Goal: Information Seeking & Learning: Learn about a topic

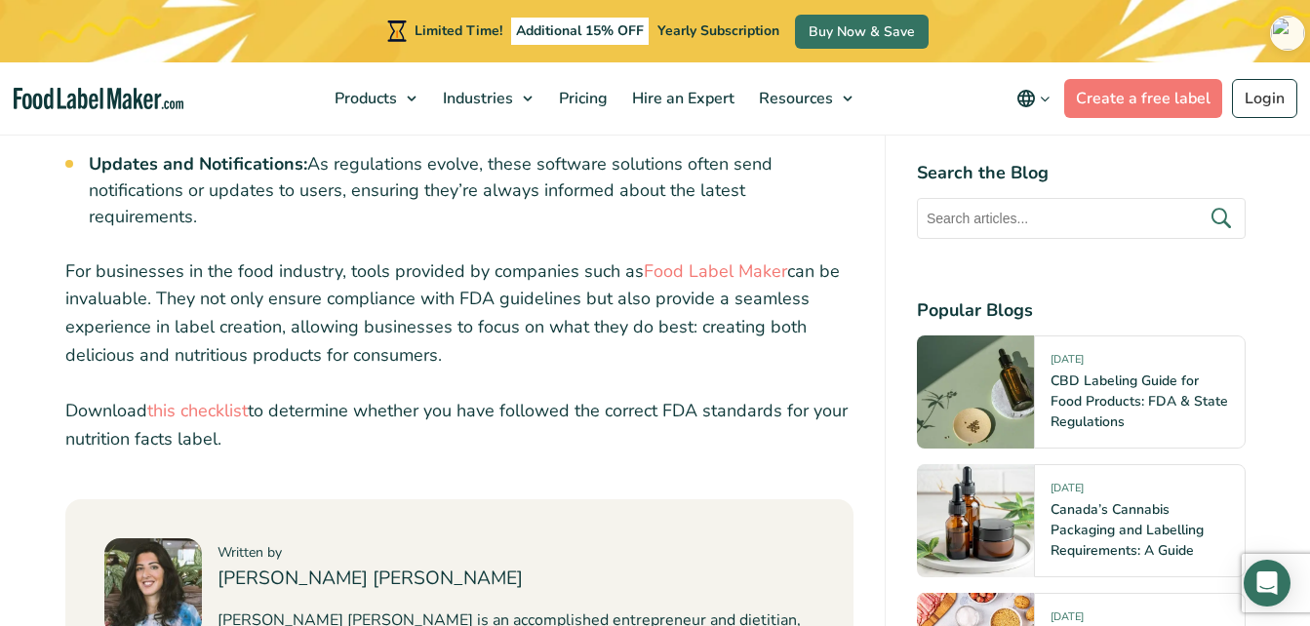
scroll to position [7904, 0]
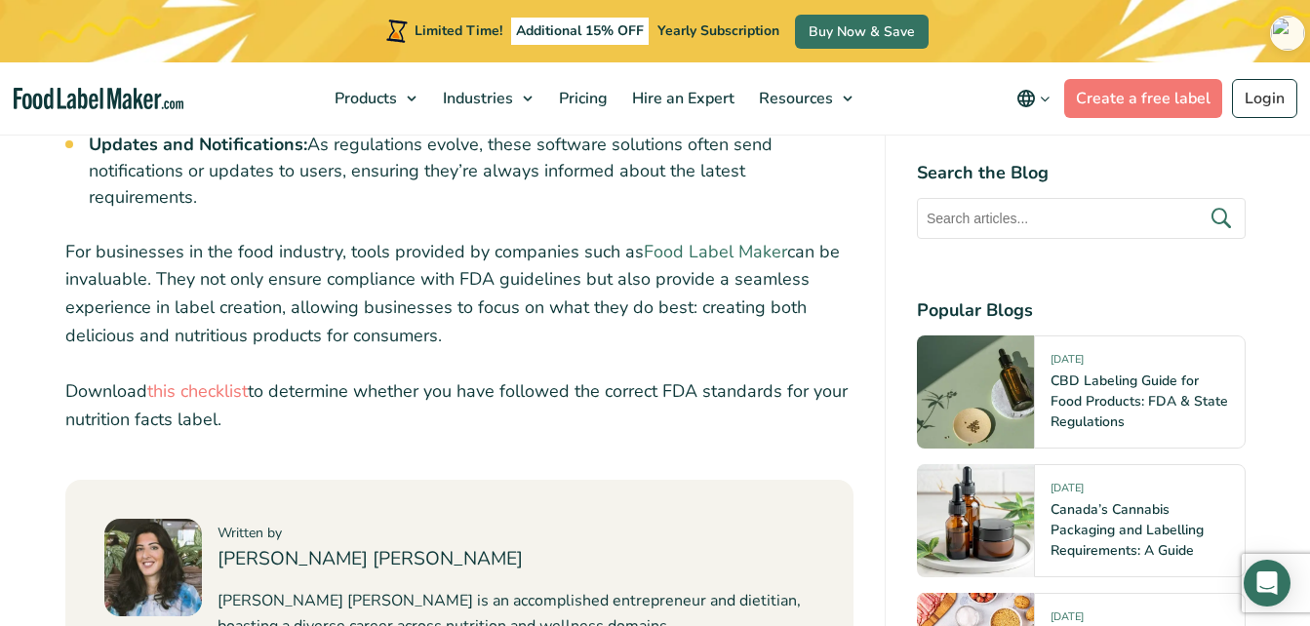
click at [696, 240] on link "Food Label Maker" at bounding box center [715, 251] width 143 height 23
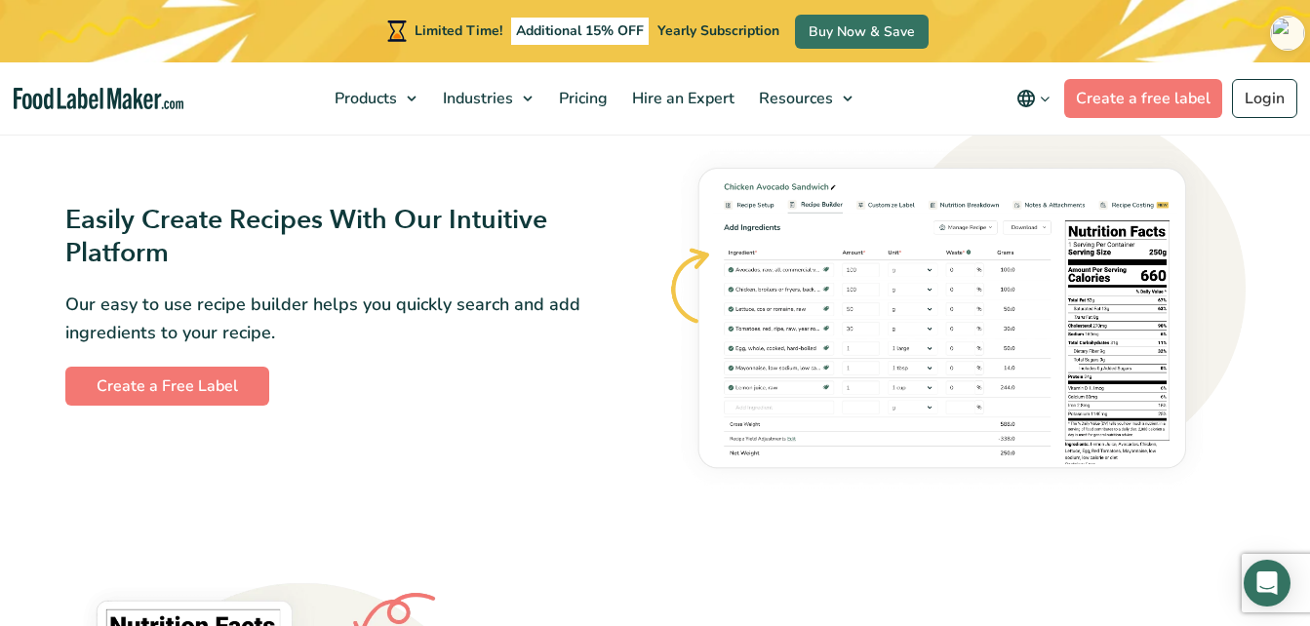
scroll to position [1086, 0]
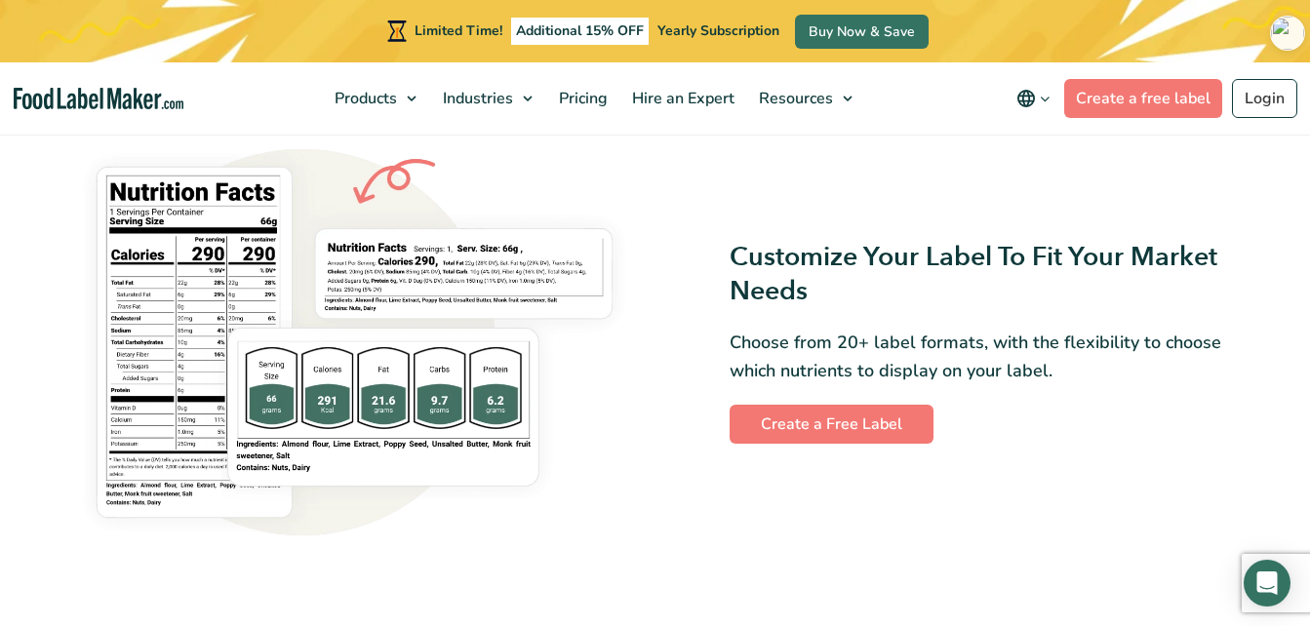
click at [1194, 406] on div "Customize Your Label To Fit Your Market Needs Choose from 20+ label formats, wi…" at bounding box center [956, 342] width 578 height 202
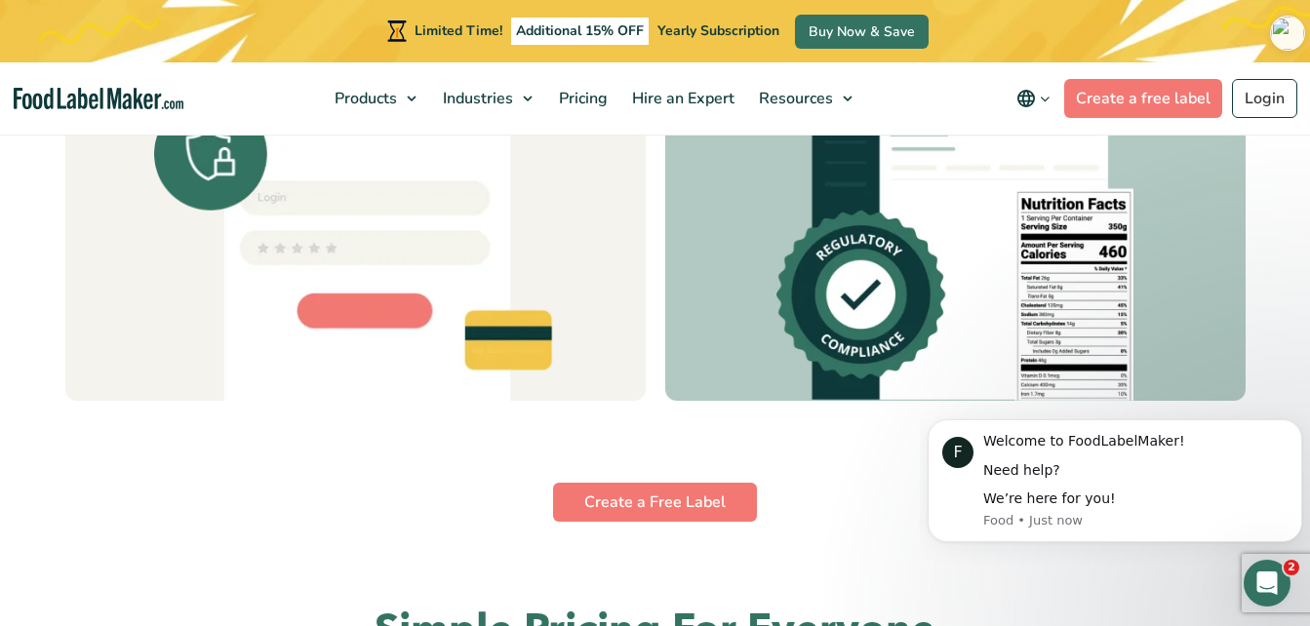
scroll to position [5386, 0]
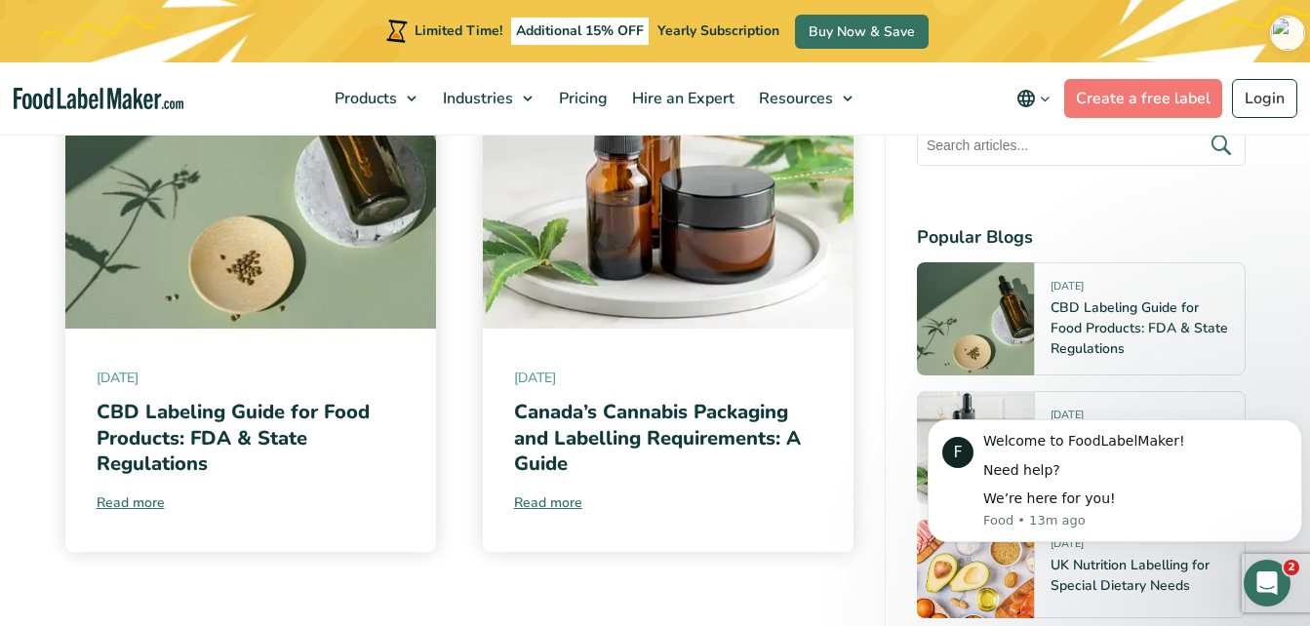
scroll to position [12117, 0]
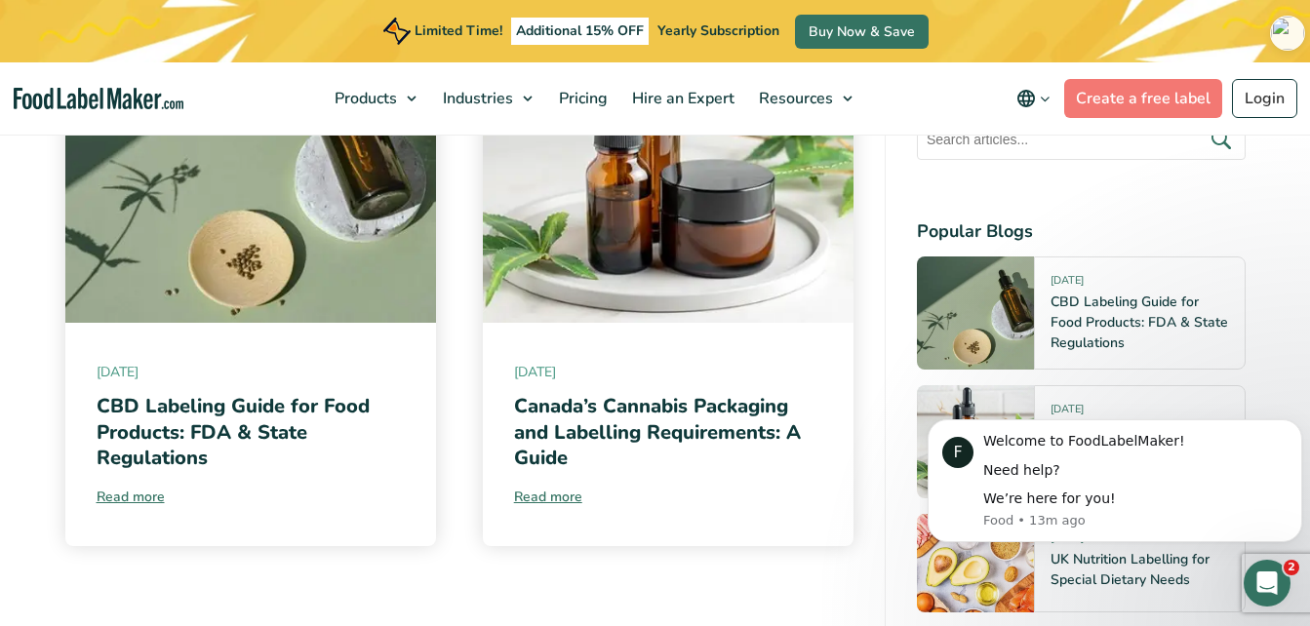
click at [451, 382] on div "[DATE] CBD Labeling Guide for Food Products: FDA & State Regulations Read more …" at bounding box center [459, 278] width 788 height 537
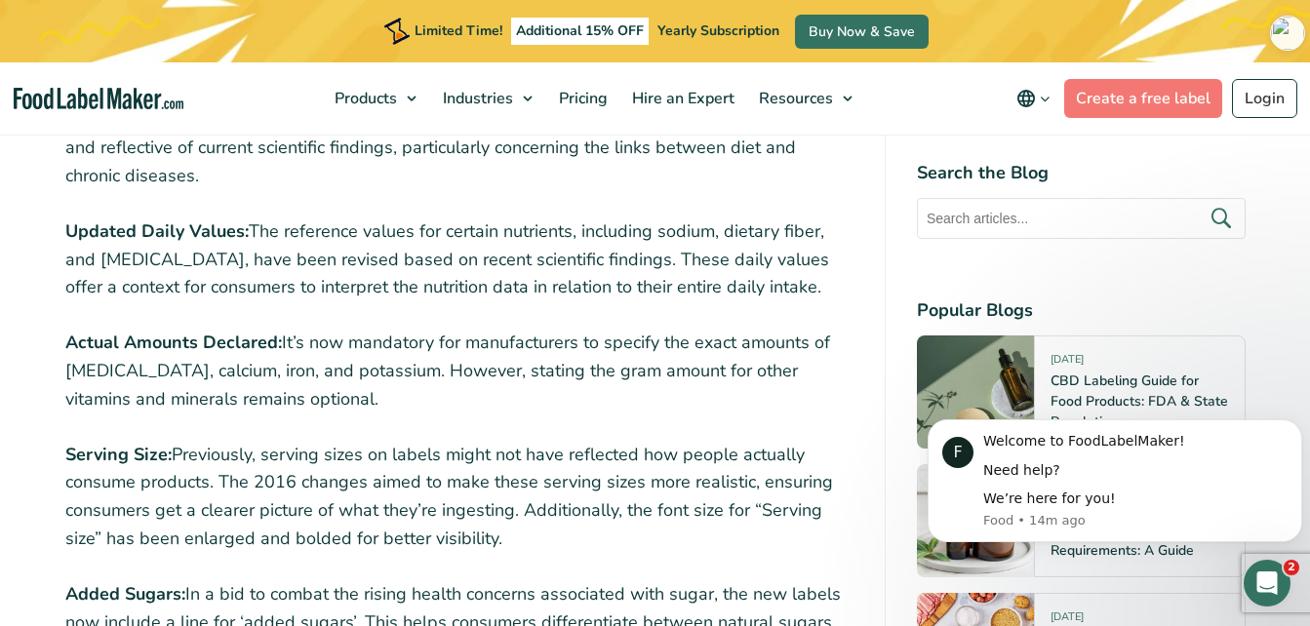
scroll to position [2830, 0]
